Goal: Task Accomplishment & Management: Use online tool/utility

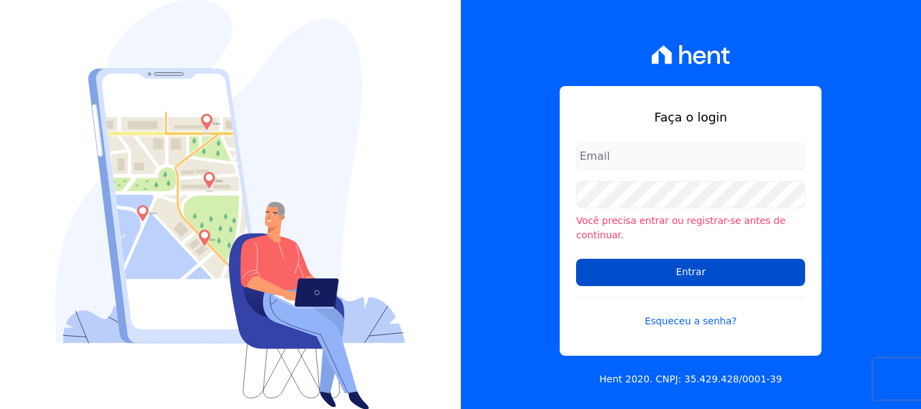
type input "iedabarbosa@salgadoempreendimentos.com"
click at [626, 261] on input "Entrar" at bounding box center [690, 272] width 229 height 27
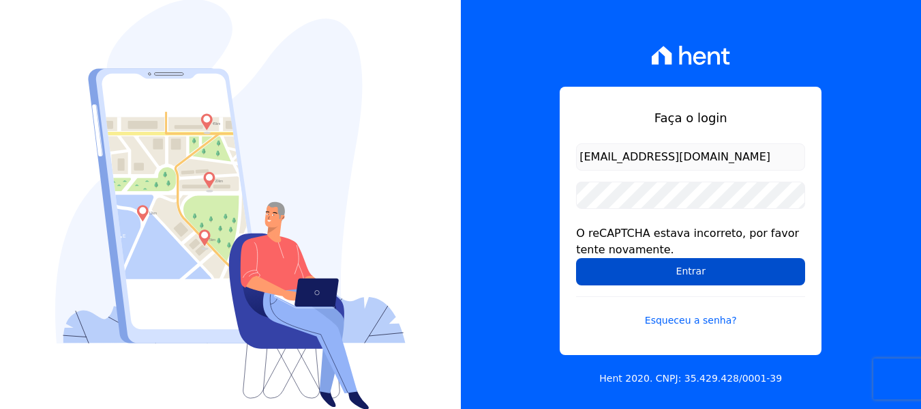
click at [652, 268] on input "Entrar" at bounding box center [690, 271] width 229 height 27
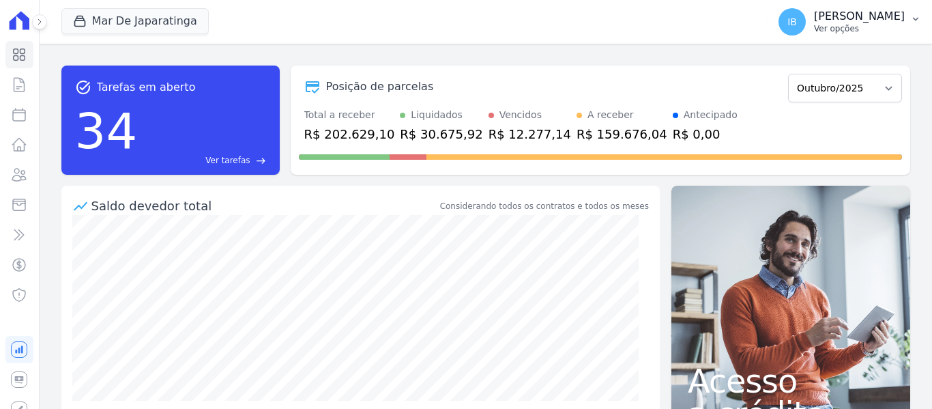
click at [921, 12] on button "IB [PERSON_NAME] Ver opções" at bounding box center [849, 22] width 164 height 38
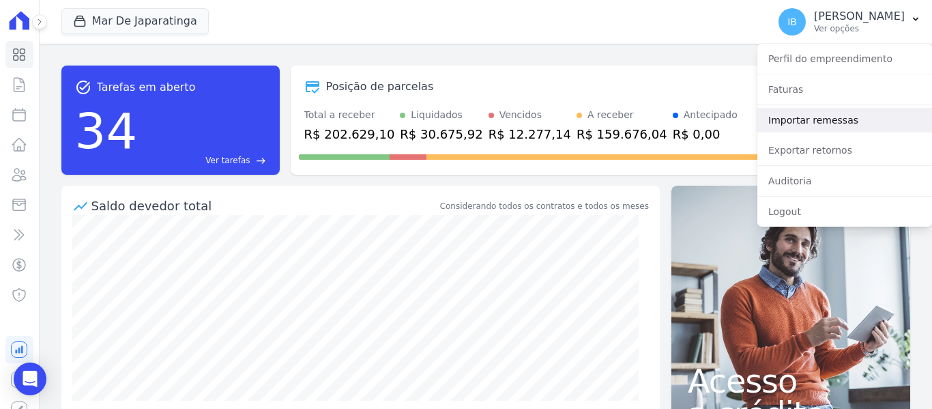
click at [782, 118] on link "Importar remessas" at bounding box center [844, 120] width 175 height 25
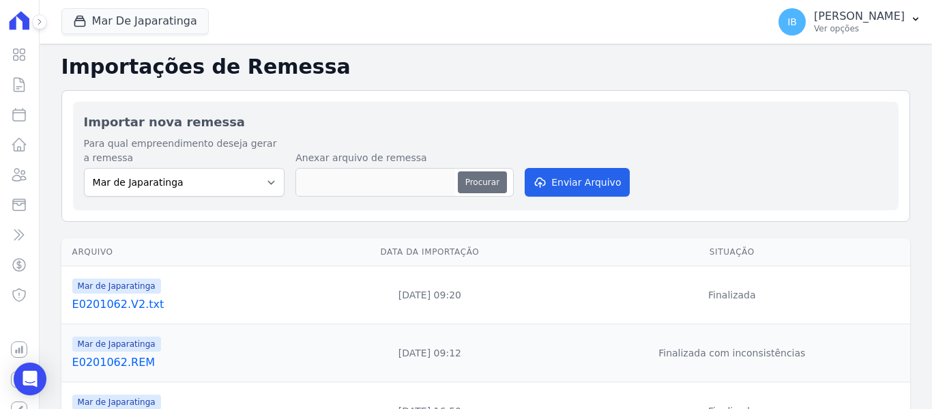
click at [482, 183] on button "Procurar" at bounding box center [482, 182] width 49 height 22
type input "E0701063.REM"
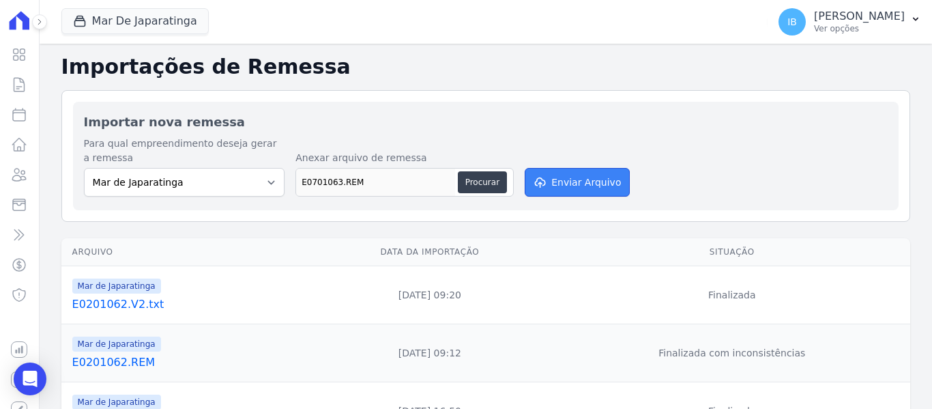
click at [589, 184] on button "Enviar Arquivo" at bounding box center [577, 182] width 105 height 29
